Goal: Task Accomplishment & Management: Use online tool/utility

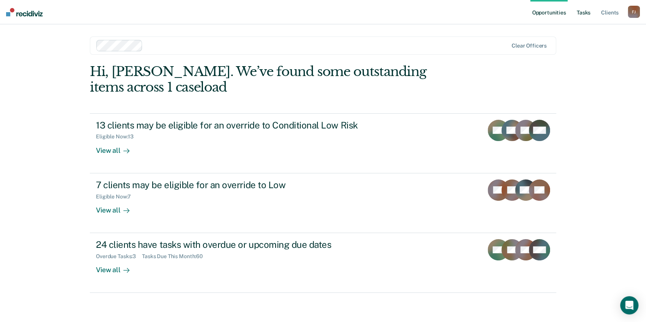
click at [585, 13] on link "Tasks" at bounding box center [583, 12] width 17 height 24
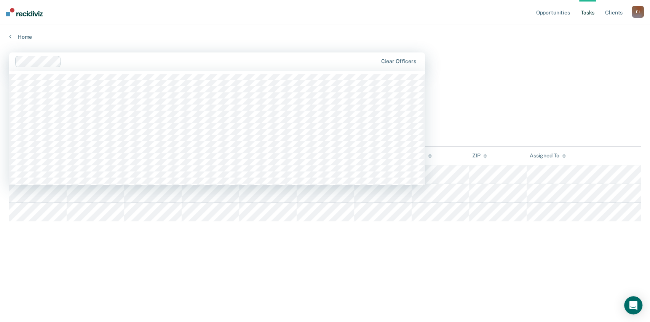
click at [256, 62] on div at bounding box center [220, 61] width 313 height 9
click at [477, 65] on main "39 results available. Use Up and Down to choose options, press Enter to select …" at bounding box center [325, 180] width 650 height 280
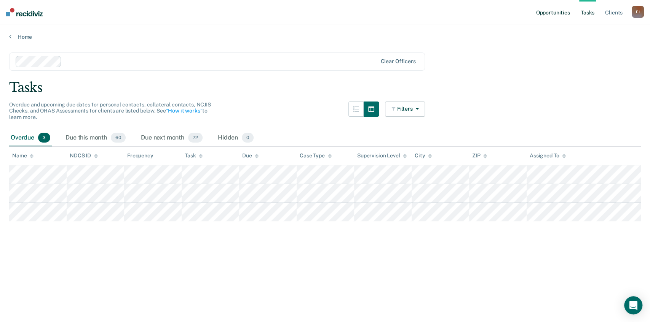
click at [545, 11] on link "Opportunities" at bounding box center [552, 12] width 37 height 24
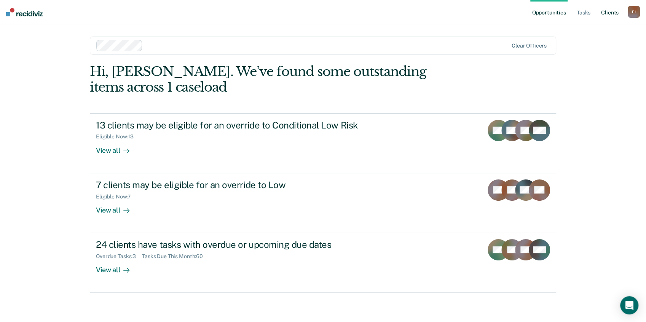
click at [608, 13] on link "Client s" at bounding box center [610, 12] width 21 height 24
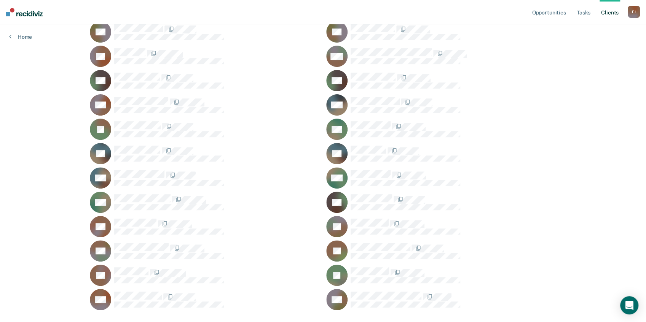
scroll to position [135, 0]
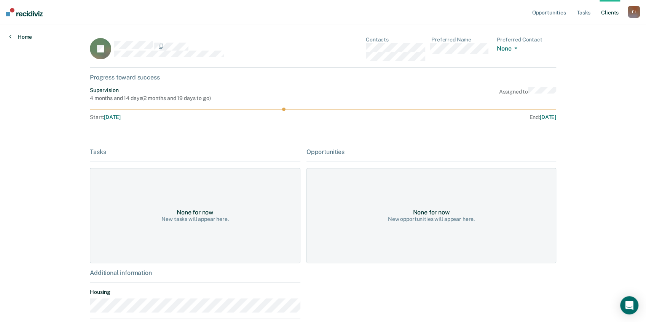
scroll to position [25, 0]
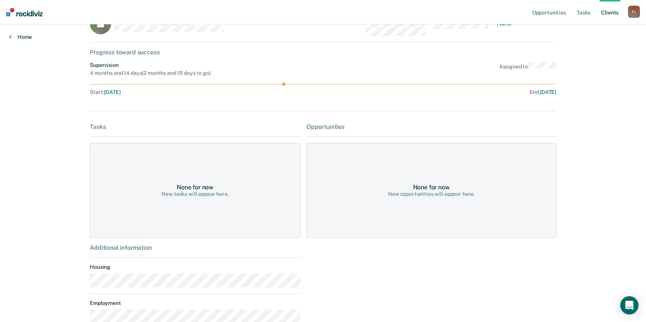
click at [10, 35] on icon at bounding box center [10, 37] width 2 height 6
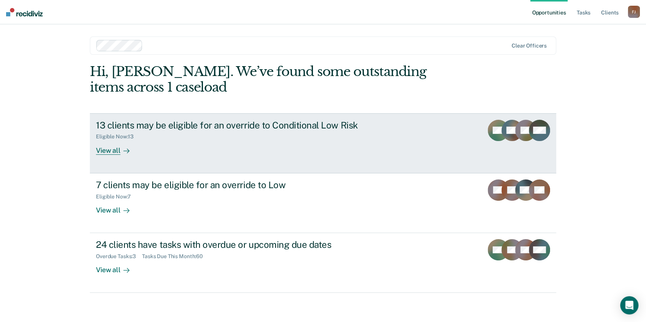
click at [113, 151] on div "View all" at bounding box center [117, 147] width 43 height 15
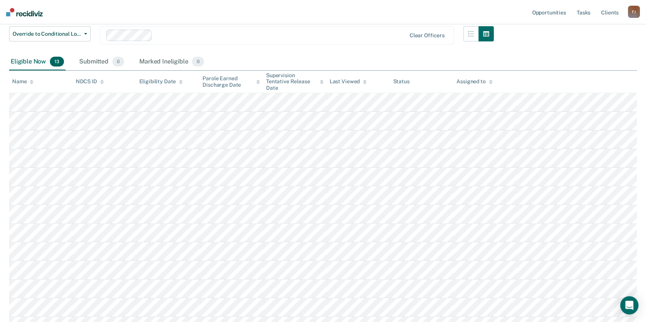
scroll to position [60, 0]
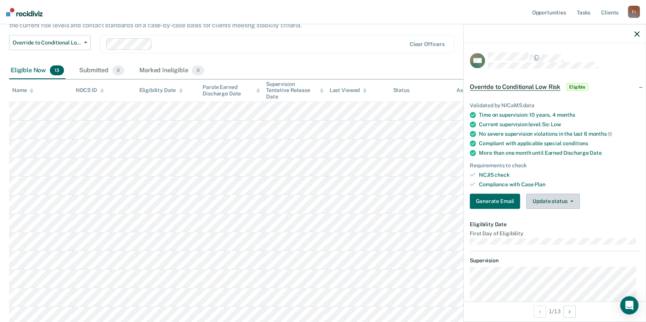
click at [565, 204] on button "Update status" at bounding box center [553, 201] width 54 height 15
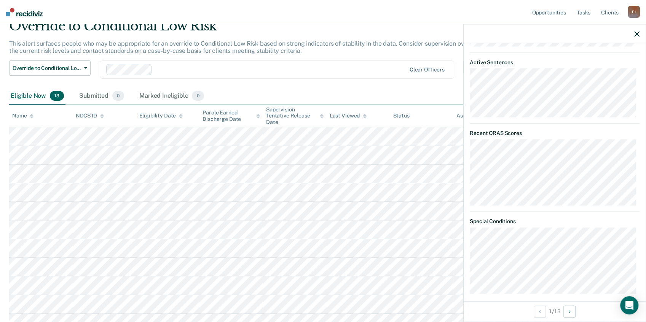
scroll to position [474, 0]
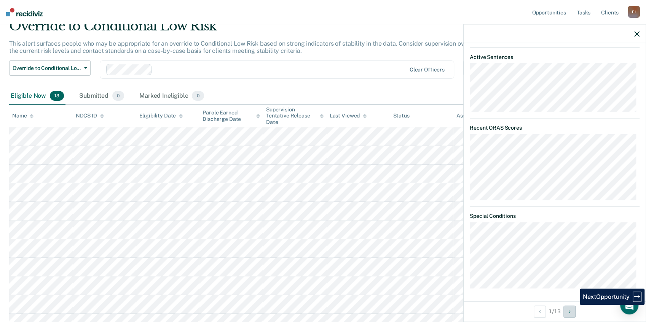
click at [574, 310] on button "Next Opportunity" at bounding box center [569, 312] width 12 height 12
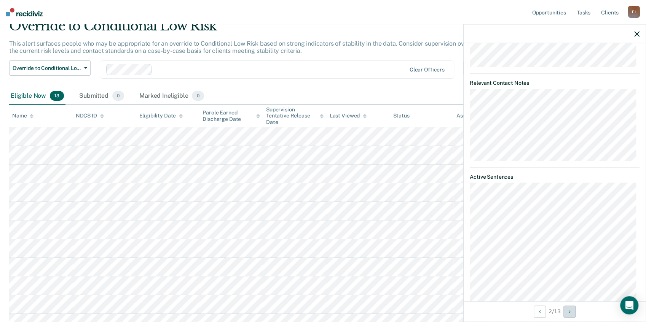
scroll to position [347, 0]
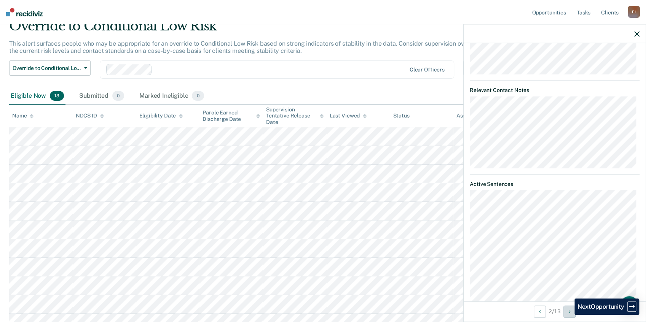
click at [569, 315] on button "Next Opportunity" at bounding box center [569, 312] width 12 height 12
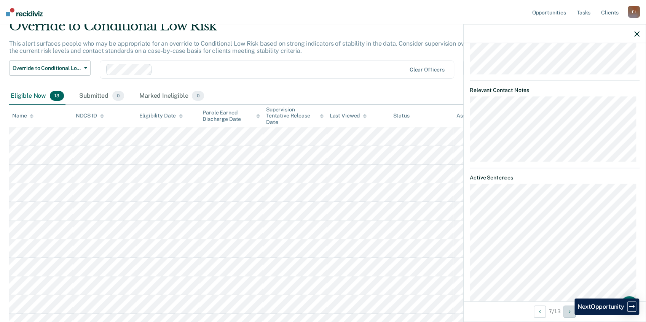
click at [569, 315] on button "Next Opportunity" at bounding box center [569, 312] width 12 height 12
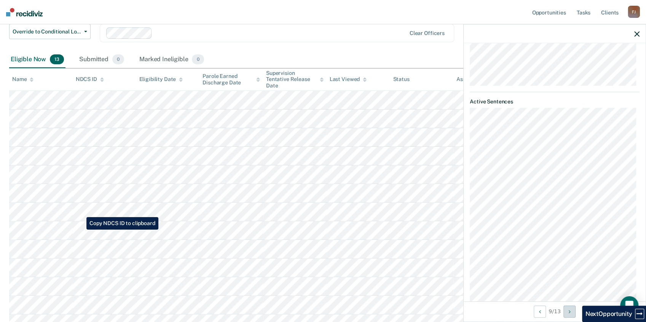
scroll to position [110, 0]
